Goal: Task Accomplishment & Management: Use online tool/utility

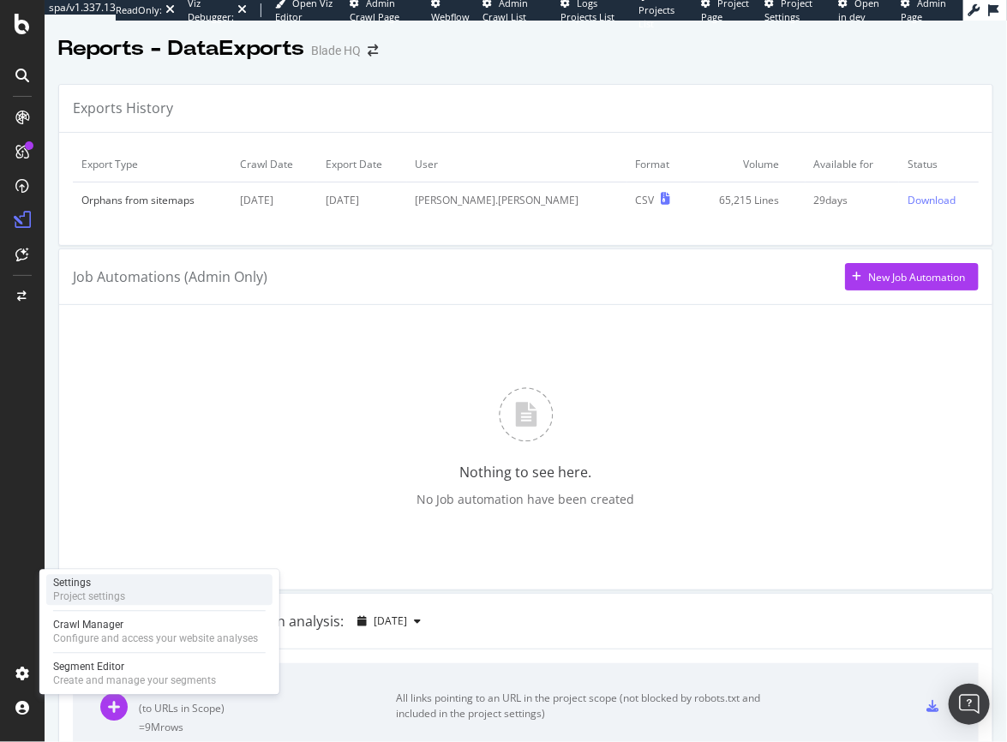
click at [96, 595] on div "Project settings" at bounding box center [89, 598] width 72 height 14
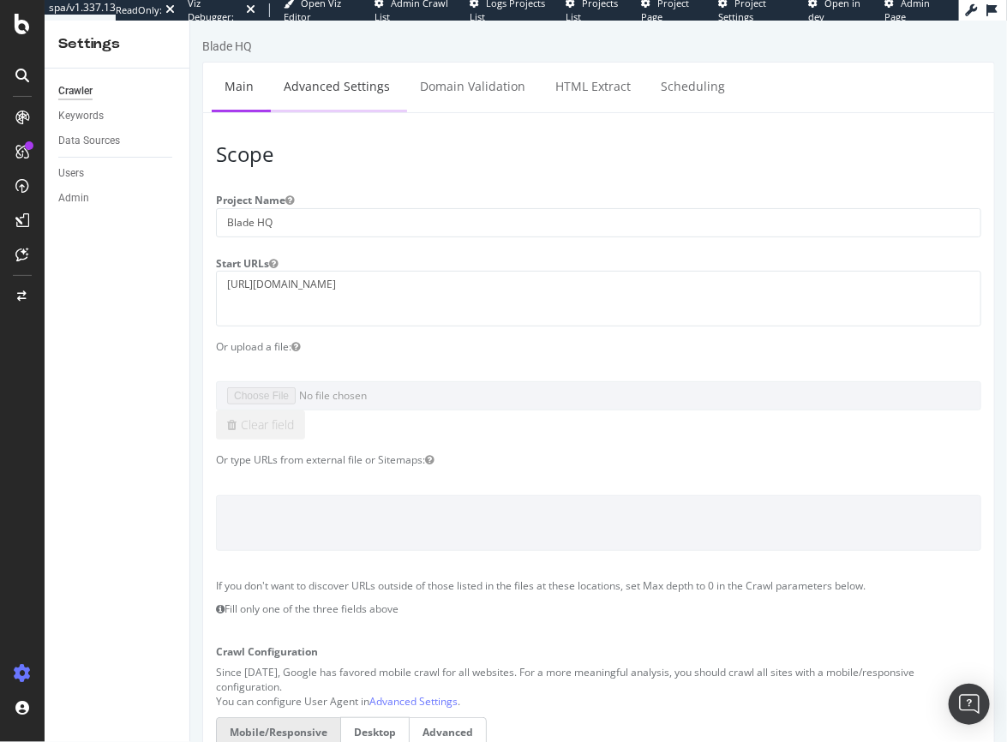
click at [345, 85] on link "Advanced Settings" at bounding box center [336, 85] width 132 height 47
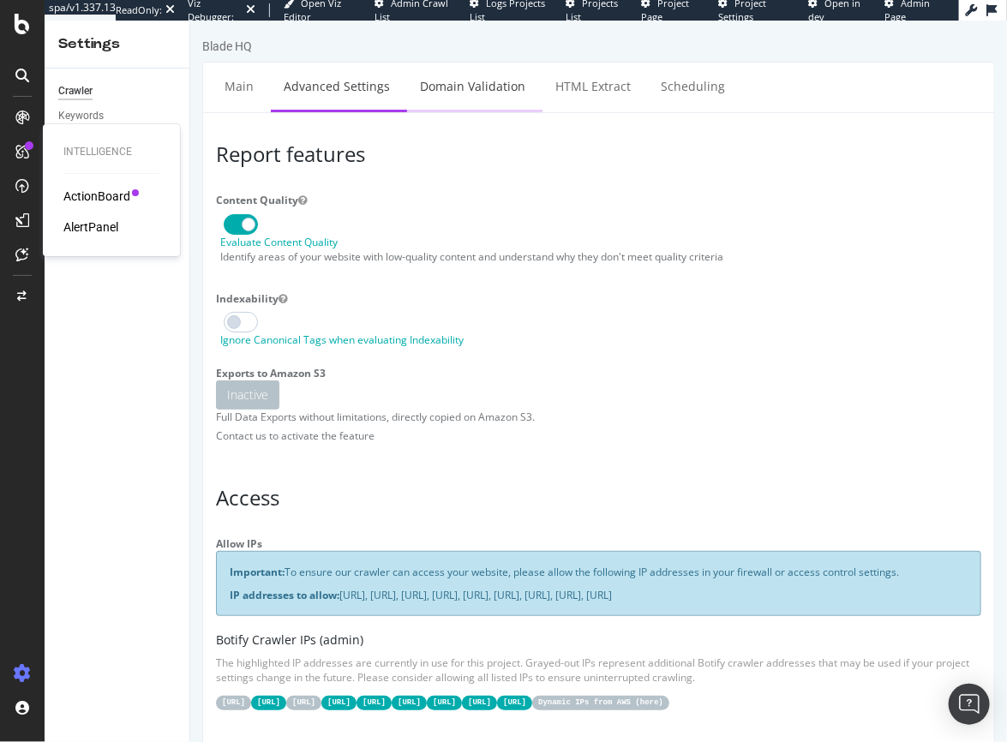
click at [453, 87] on link "Domain Validation" at bounding box center [471, 85] width 131 height 47
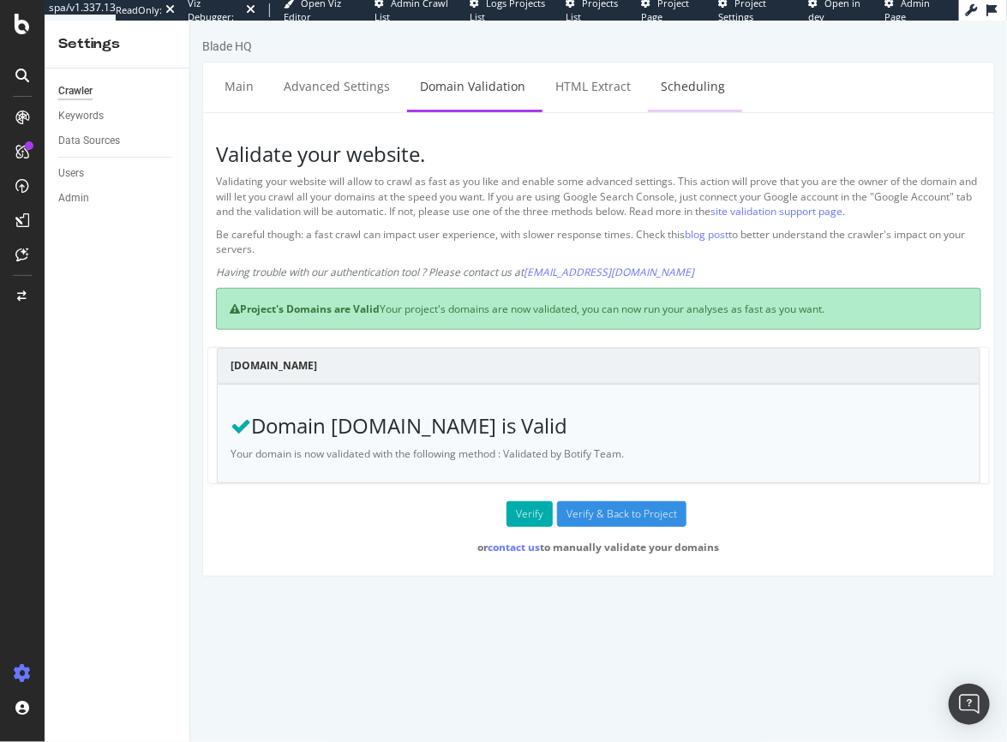
click at [658, 98] on link "Scheduling" at bounding box center [692, 85] width 90 height 47
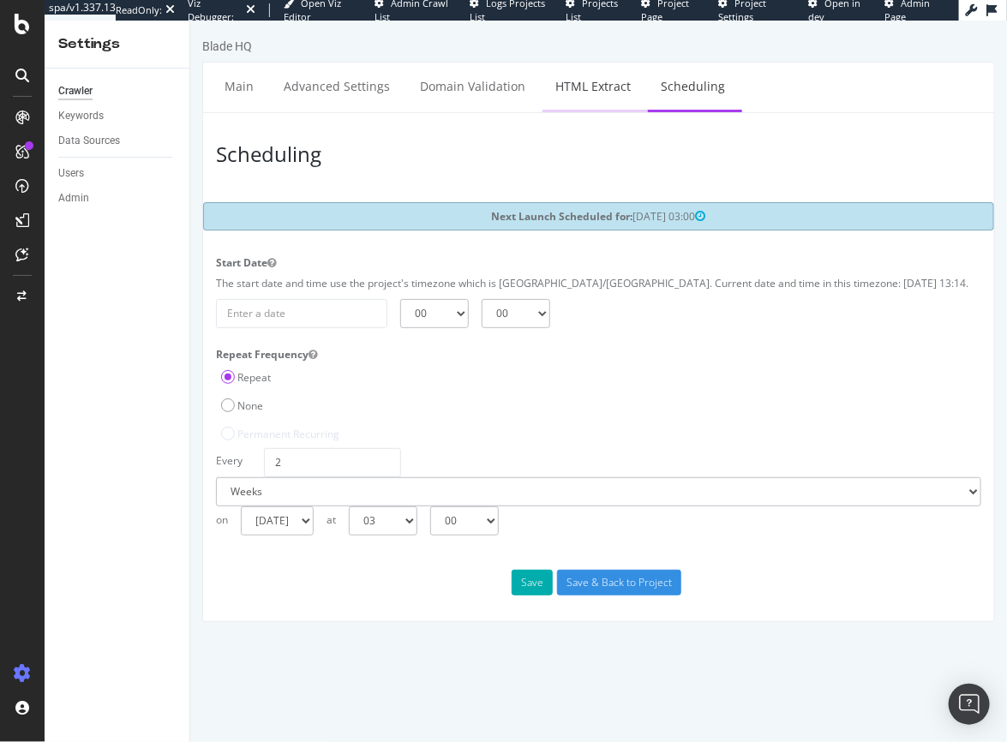
click at [571, 80] on link "HTML Extract" at bounding box center [592, 85] width 101 height 47
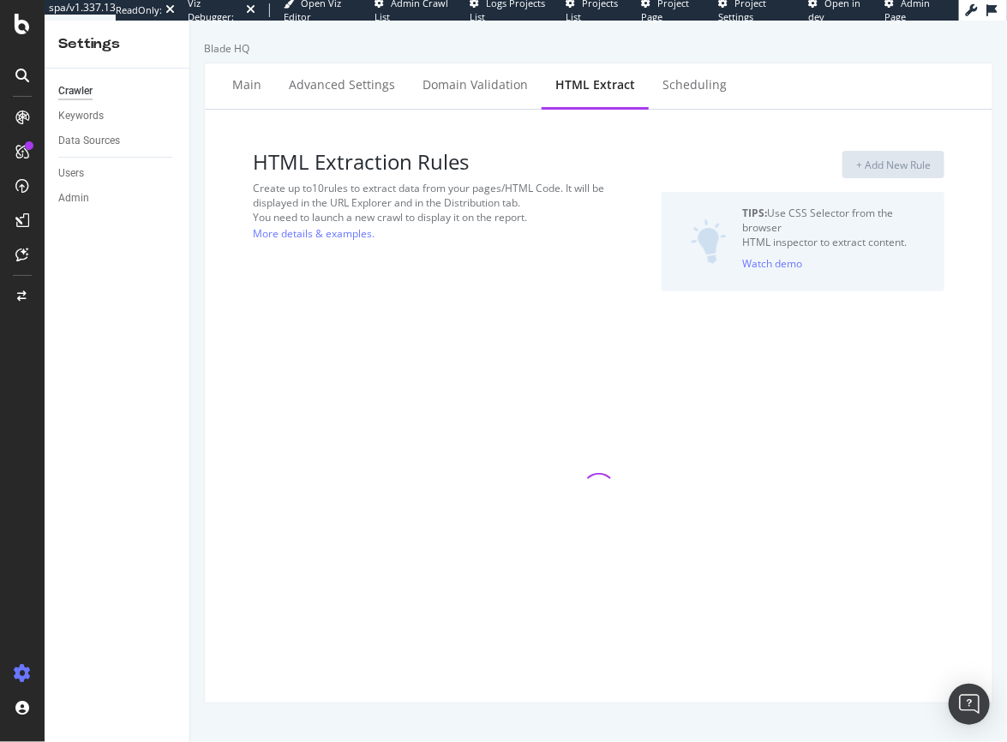
select select "exist"
select select "count"
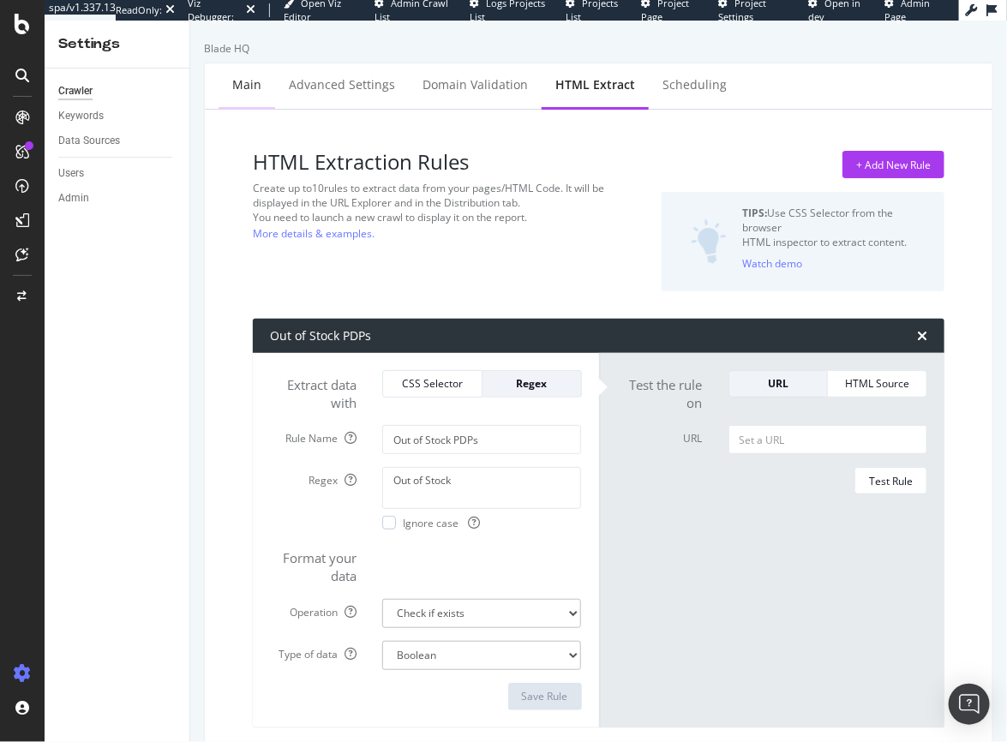
click at [252, 86] on div "Main" at bounding box center [246, 84] width 29 height 17
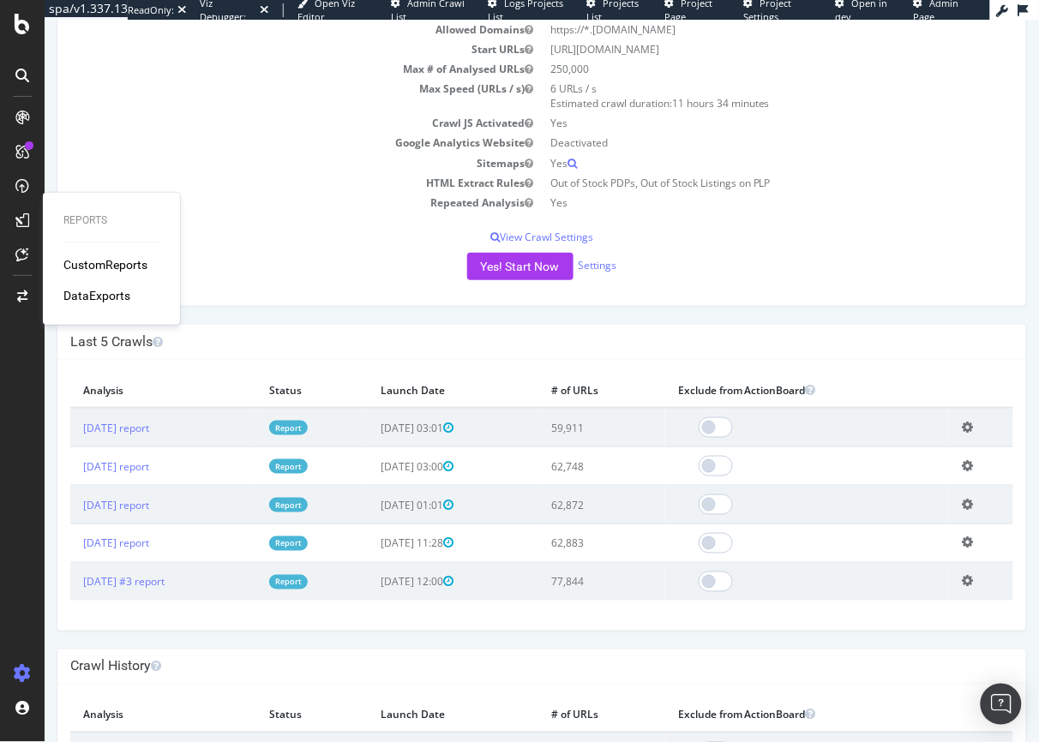
scroll to position [254, 0]
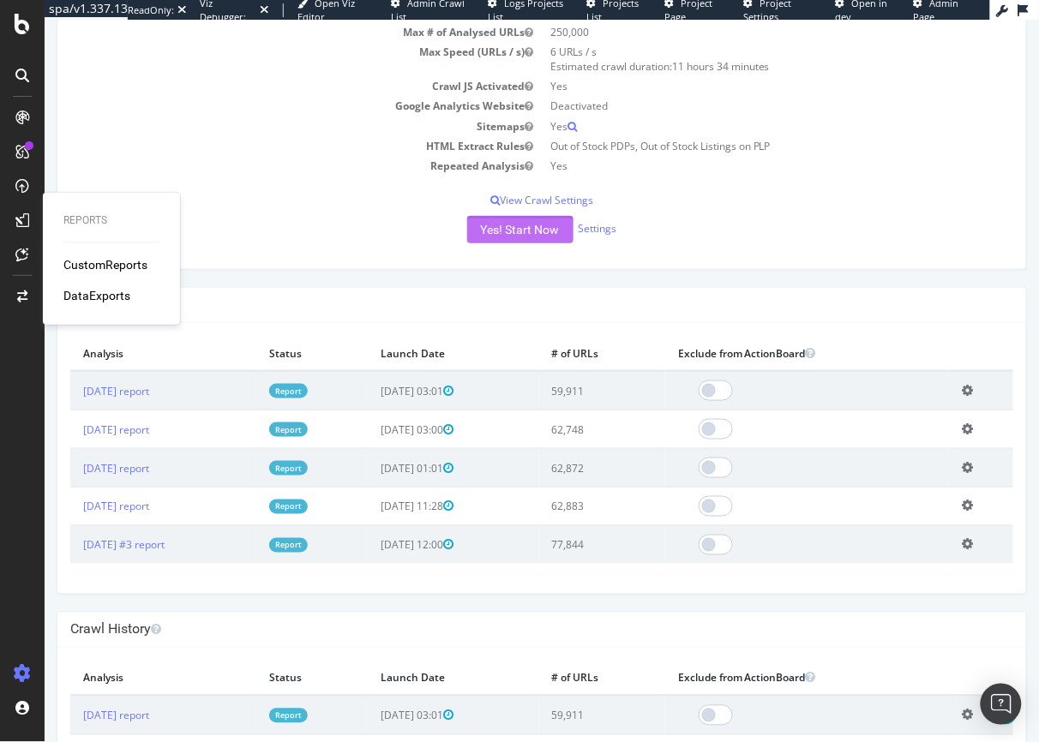
click at [499, 234] on button "Yes! Start Now" at bounding box center [519, 228] width 106 height 27
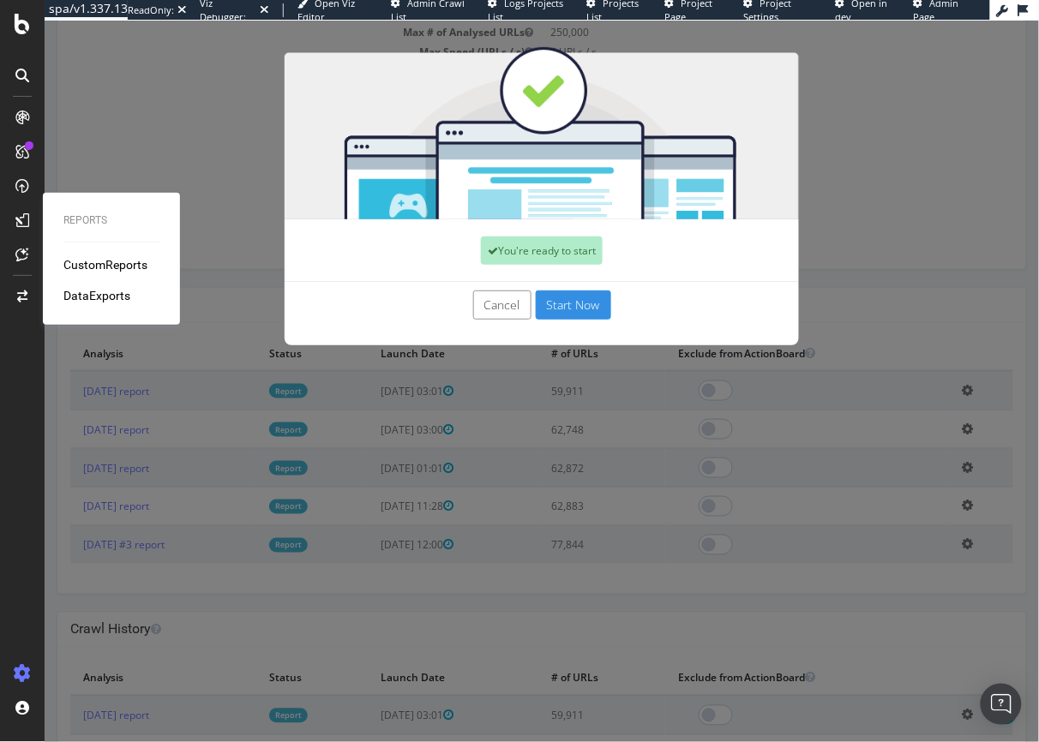
click at [584, 303] on button "Start Now" at bounding box center [572, 304] width 75 height 29
